Goal: Feedback & Contribution: Submit feedback/report problem

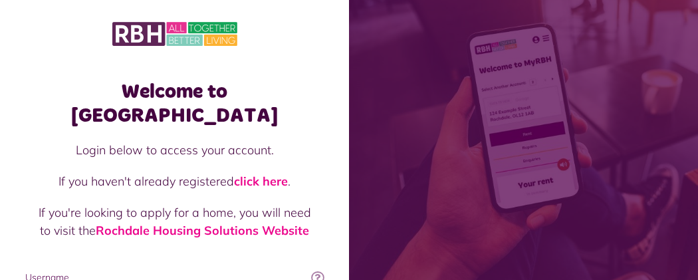
type input "**********"
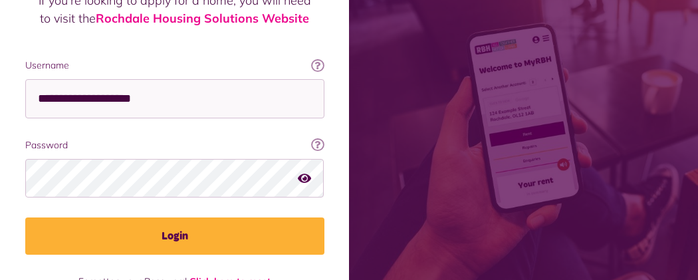
scroll to position [235, 0]
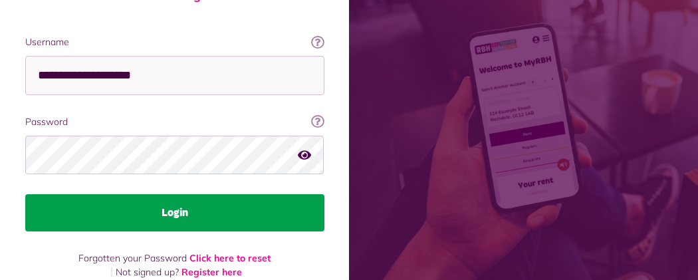
click at [325, 194] on button "Login" at bounding box center [174, 212] width 299 height 37
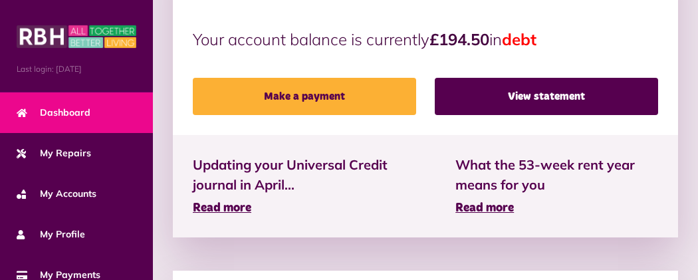
scroll to position [505, 0]
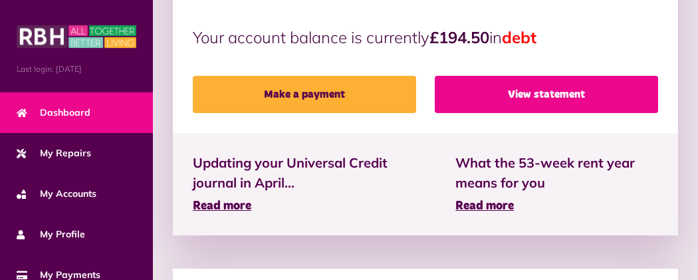
click at [514, 76] on link "View statement" at bounding box center [547, 94] width 224 height 37
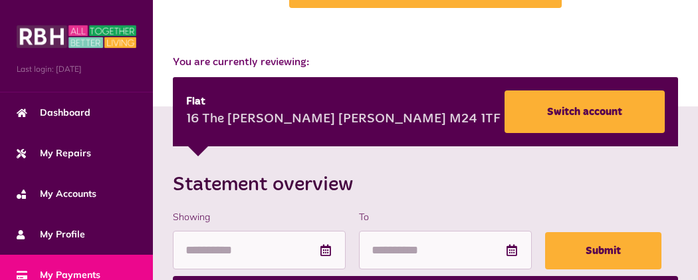
scroll to position [79, 0]
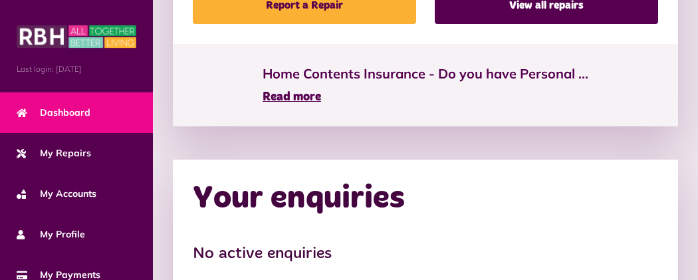
scroll to position [1032, 0]
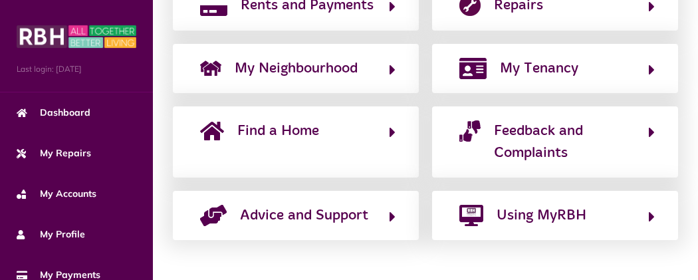
scroll to position [380, 0]
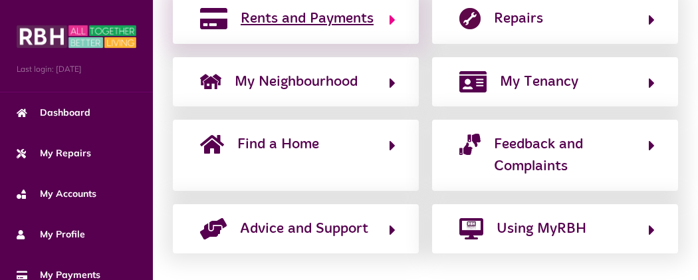
click at [319, 30] on button "Rents and Payments" at bounding box center [296, 18] width 200 height 23
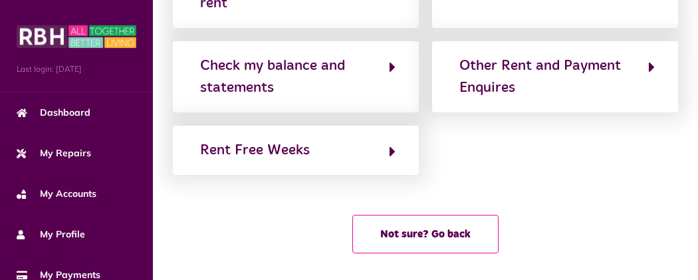
scroll to position [239, 0]
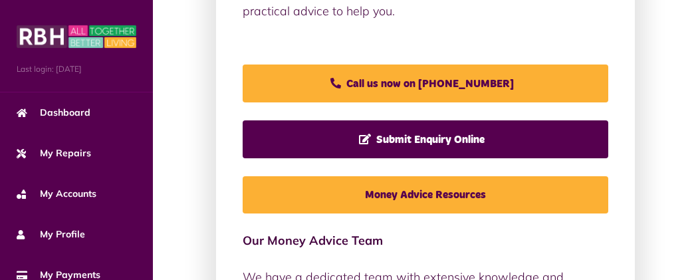
scroll to position [345, 0]
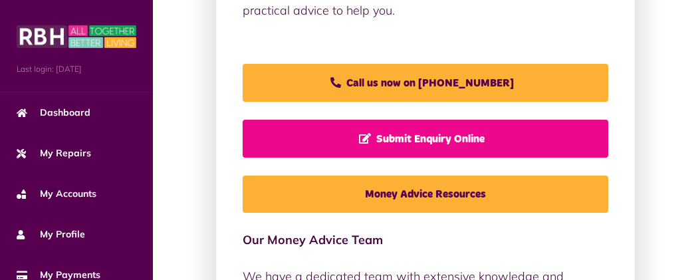
click at [359, 144] on span "Submit Enquiry Online" at bounding box center [422, 138] width 126 height 11
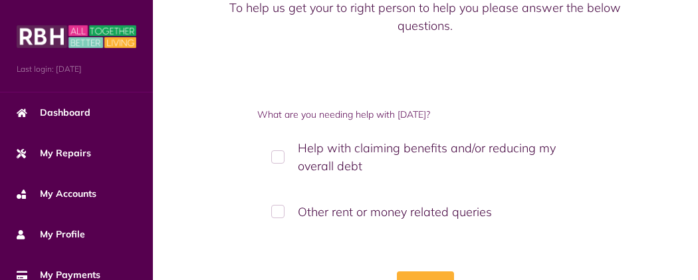
scroll to position [137, 0]
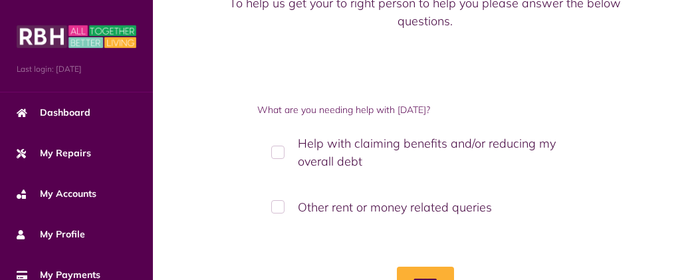
click at [285, 188] on label "Other rent or money related queries" at bounding box center [425, 207] width 337 height 39
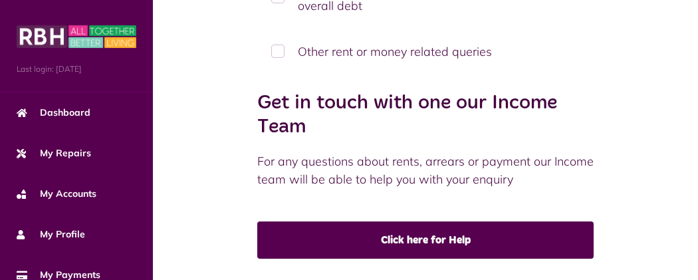
scroll to position [300, 0]
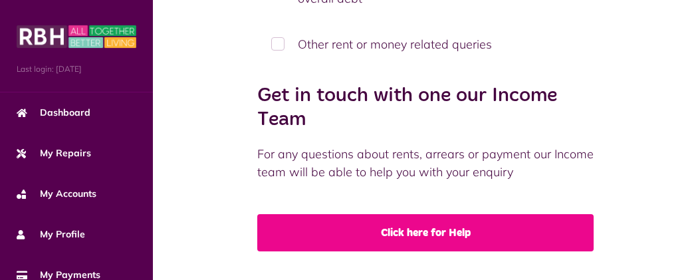
click at [378, 214] on link "Click here for Help" at bounding box center [425, 232] width 337 height 37
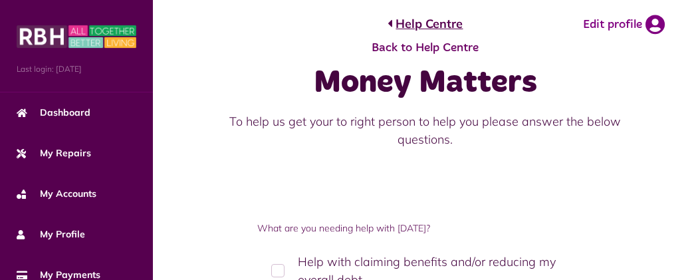
scroll to position [0, 0]
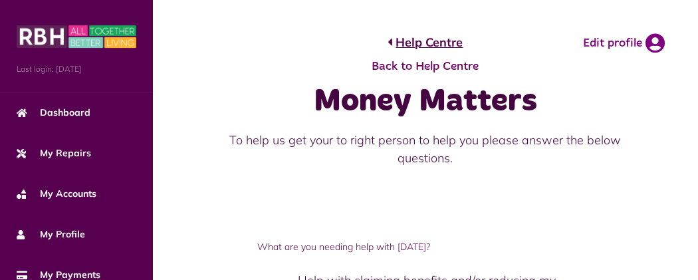
click at [0, 0] on button "Menu" at bounding box center [0, 0] width 0 height 0
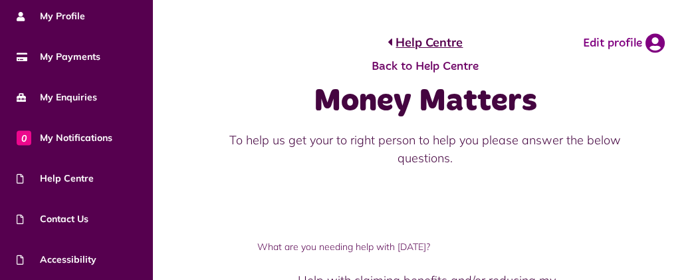
scroll to position [261, 0]
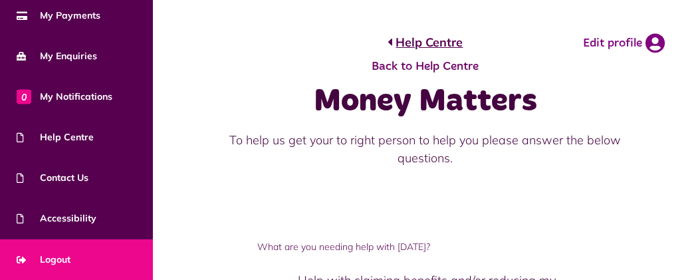
click at [117, 260] on link "Logout" at bounding box center [76, 259] width 153 height 41
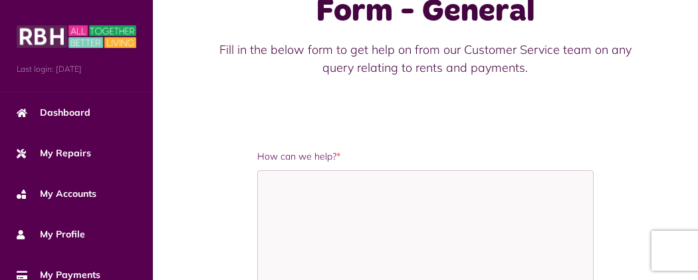
scroll to position [106, 0]
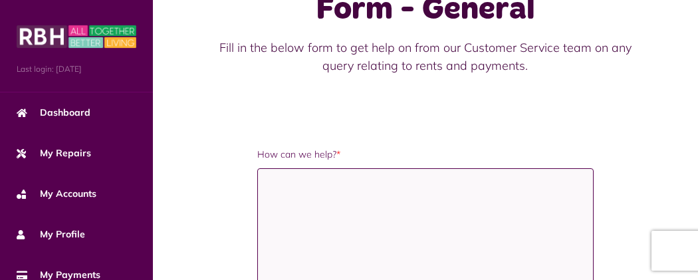
click at [257, 168] on textarea "How can we help? *" at bounding box center [425, 234] width 337 height 133
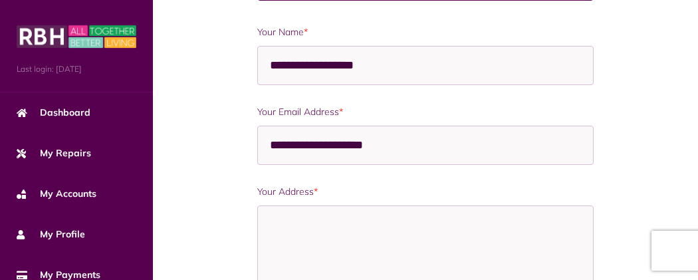
scroll to position [410, 0]
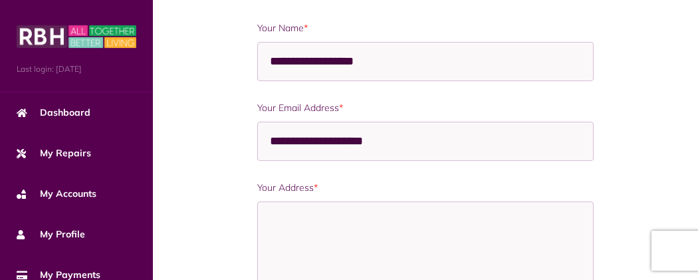
type textarea "**********"
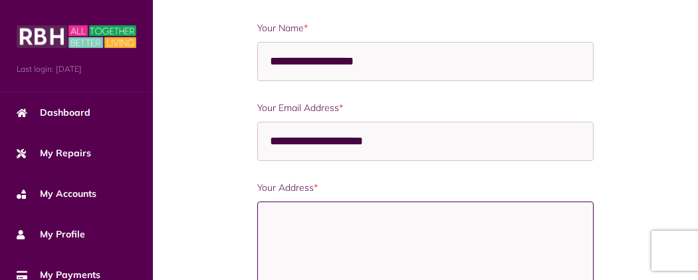
click at [257, 202] on textarea "Your Address *" at bounding box center [425, 268] width 337 height 133
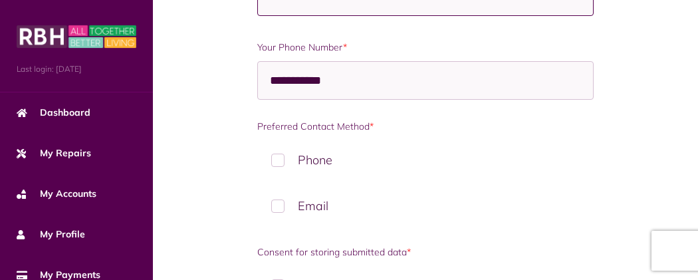
scroll to position [734, 0]
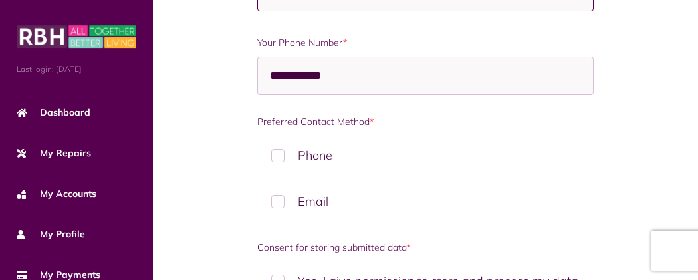
type textarea "**********"
click at [257, 182] on label "Email" at bounding box center [425, 201] width 337 height 39
click at [257, 261] on label "Yes, I give permission to store and process my data" at bounding box center [425, 280] width 337 height 39
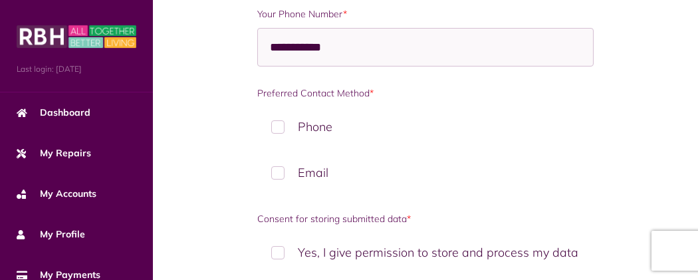
scroll to position [792, 0]
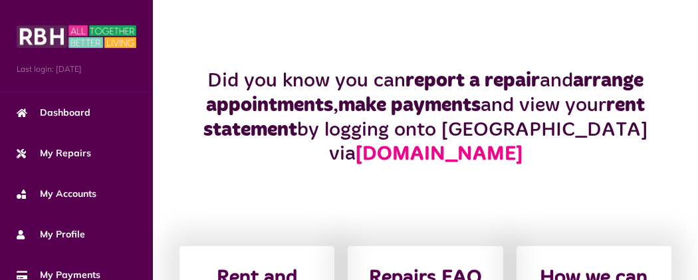
scroll to position [292, 0]
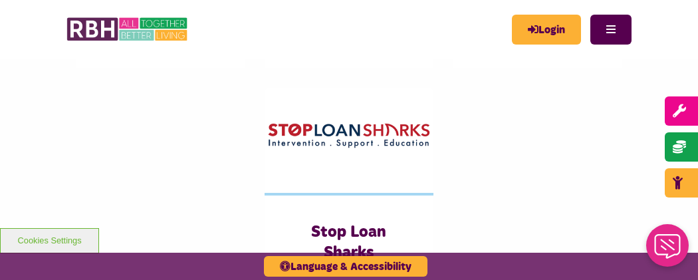
scroll to position [638, 0]
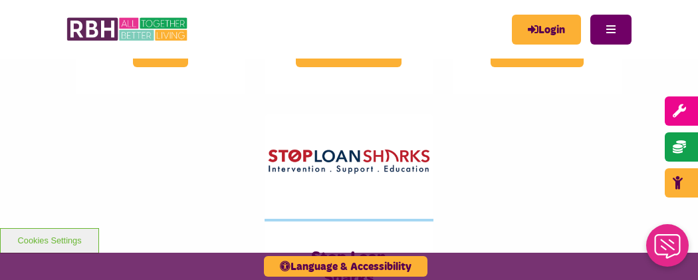
click at [632, 23] on button "Menu" at bounding box center [611, 30] width 41 height 30
